Goal: Task Accomplishment & Management: Manage account settings

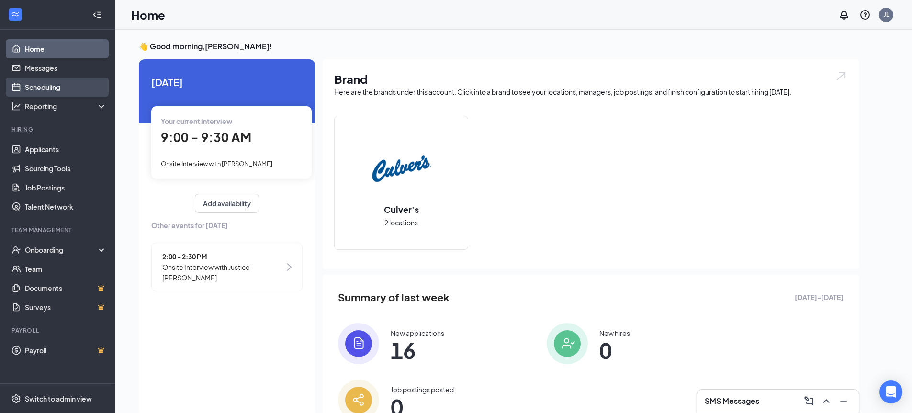
click at [44, 88] on link "Scheduling" at bounding box center [66, 87] width 82 height 19
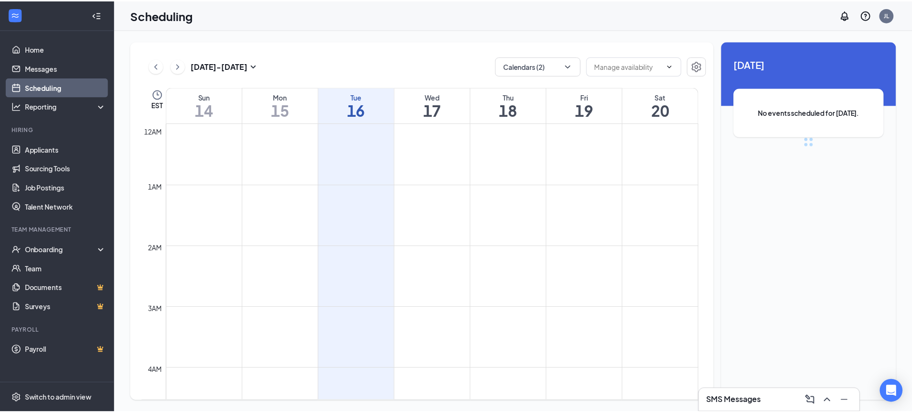
scroll to position [471, 0]
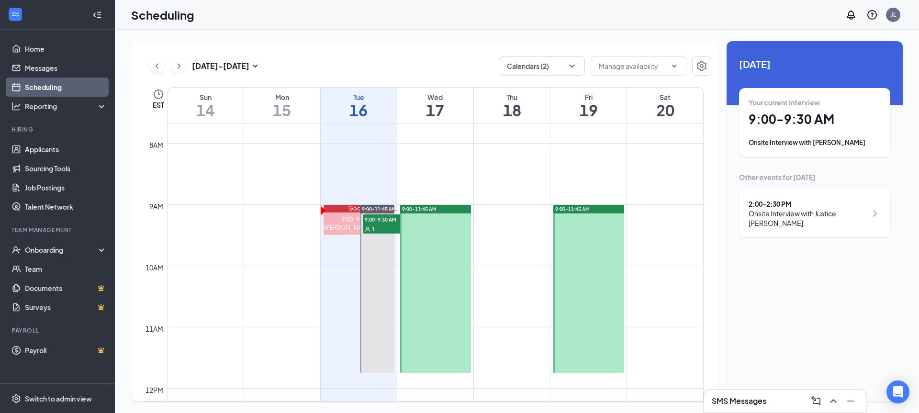
click at [851, 110] on div "Your current interview 9:00 - 9:30 AM Onsite Interview with [PERSON_NAME]" at bounding box center [815, 123] width 132 height 50
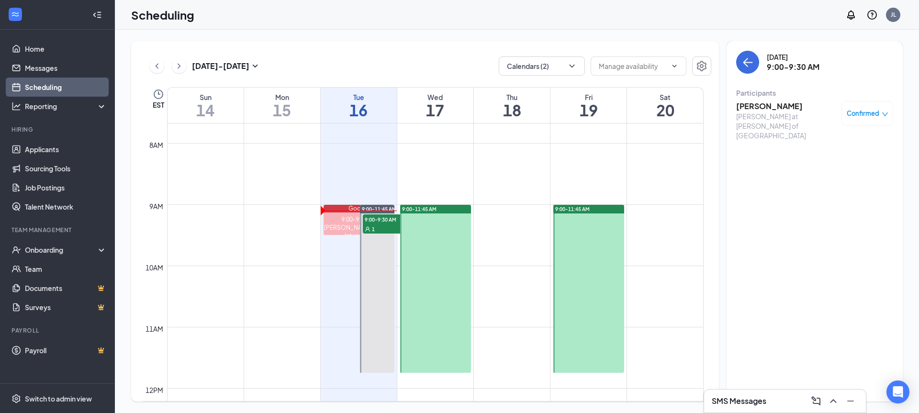
click at [792, 115] on div "[PERSON_NAME] at [PERSON_NAME] of [GEOGRAPHIC_DATA]" at bounding box center [786, 126] width 101 height 29
click at [33, 42] on link "Home" at bounding box center [66, 48] width 82 height 19
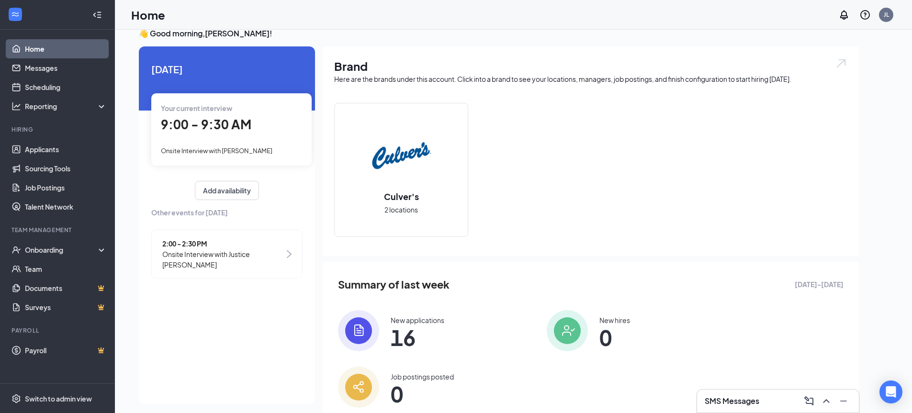
scroll to position [20, 0]
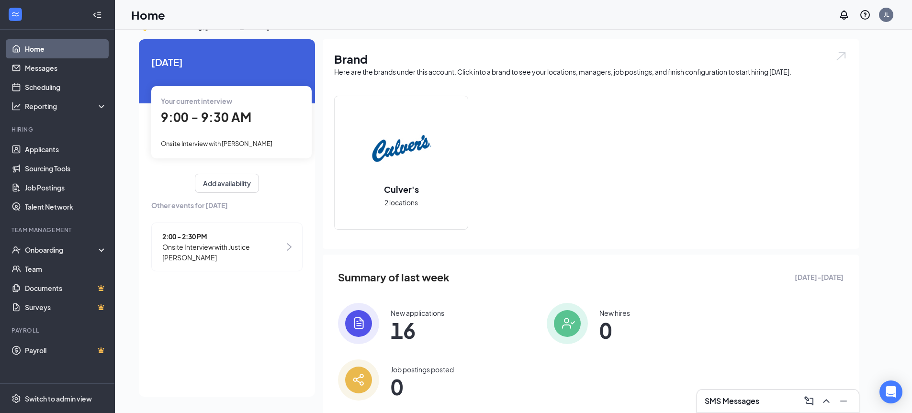
click at [407, 324] on span "16" at bounding box center [418, 330] width 54 height 17
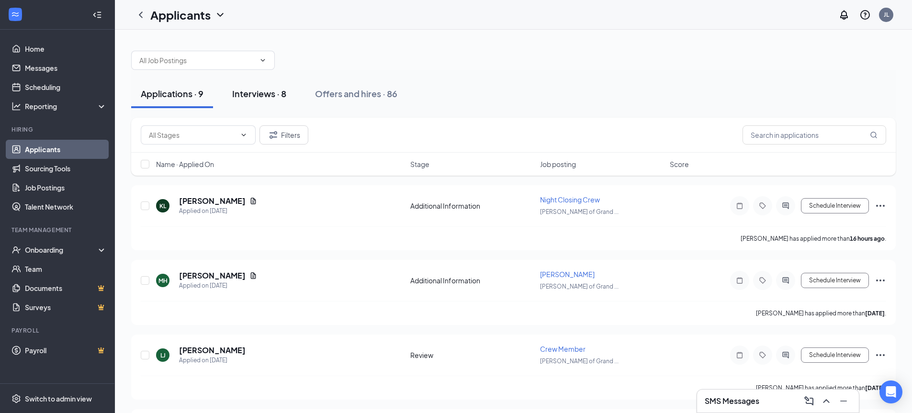
click at [271, 94] on div "Interviews · 8" at bounding box center [259, 94] width 54 height 12
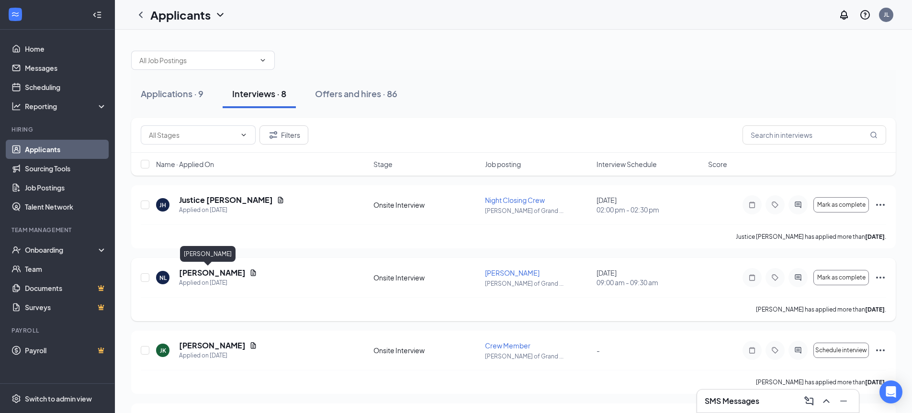
click at [206, 275] on h5 "[PERSON_NAME]" at bounding box center [212, 273] width 67 height 11
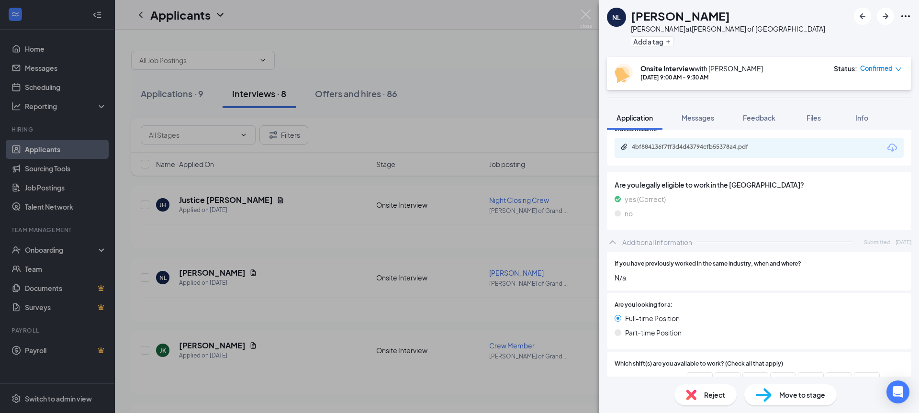
scroll to position [287, 0]
click at [849, 153] on div "4bf884136f7ff3d4d43794cfb55378a4.pdf" at bounding box center [759, 147] width 289 height 20
click at [888, 146] on icon "Download" at bounding box center [893, 147] width 10 height 8
